Goal: Check status: Check status

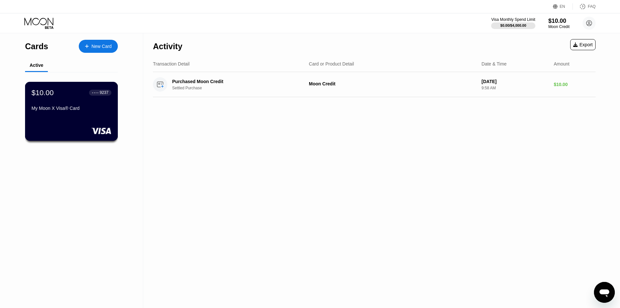
click at [96, 125] on div "$10.00 ● ● ● ● 9237 My Moon X Visa® Card" at bounding box center [71, 111] width 93 height 59
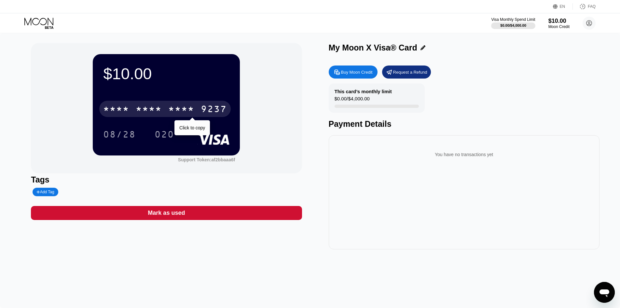
click at [141, 105] on div "* * * * * * * * * * * * 9237" at bounding box center [165, 109] width 132 height 16
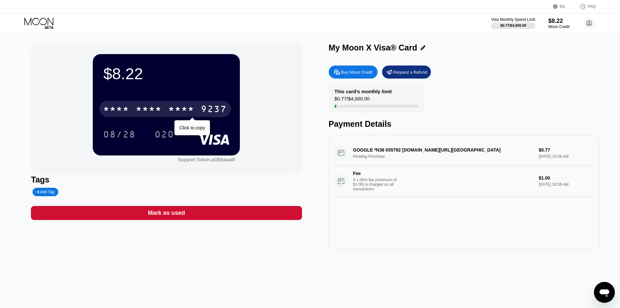
click at [117, 107] on div "* * * *" at bounding box center [116, 109] width 26 height 10
